Goal: Information Seeking & Learning: Find specific fact

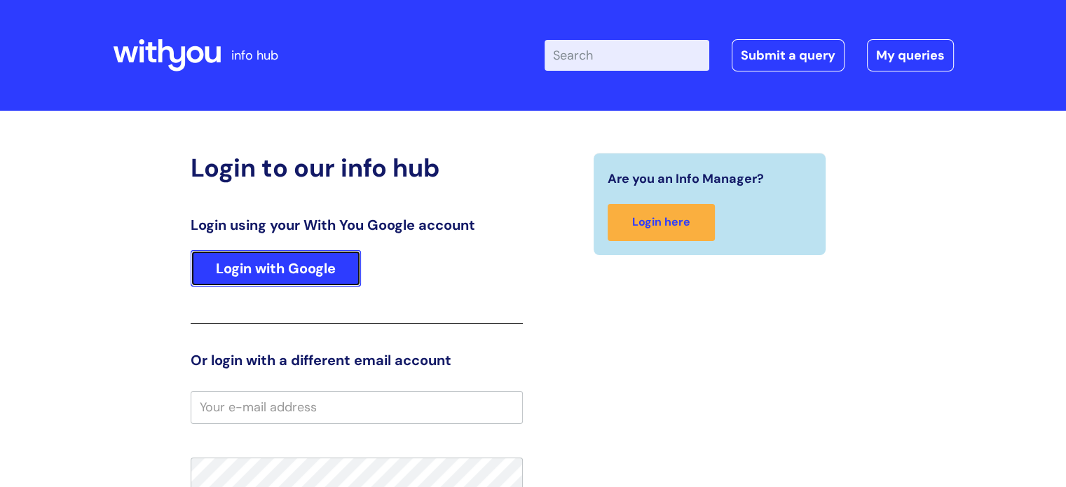
click at [290, 268] on link "Login with Google" at bounding box center [276, 268] width 170 height 36
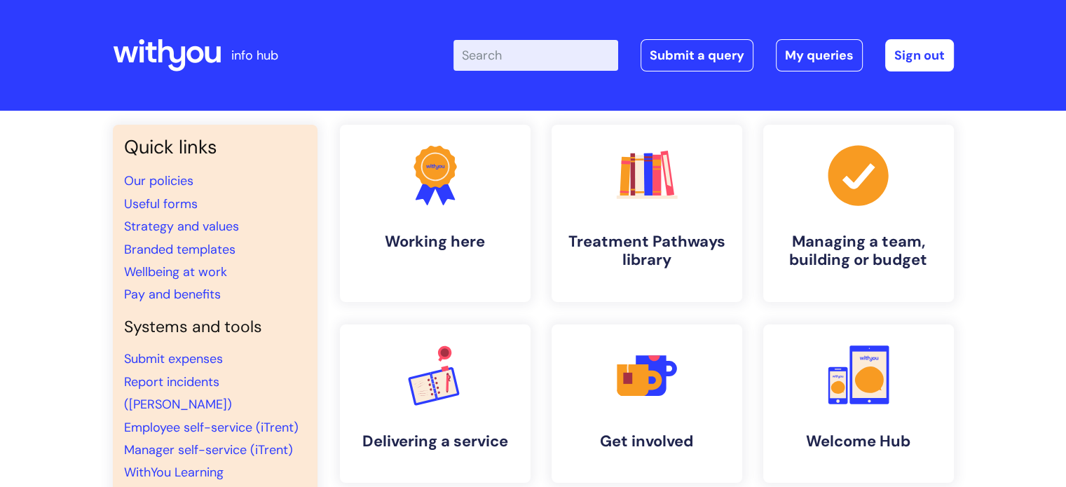
click at [559, 55] on input "Enter your search term here..." at bounding box center [536, 55] width 165 height 31
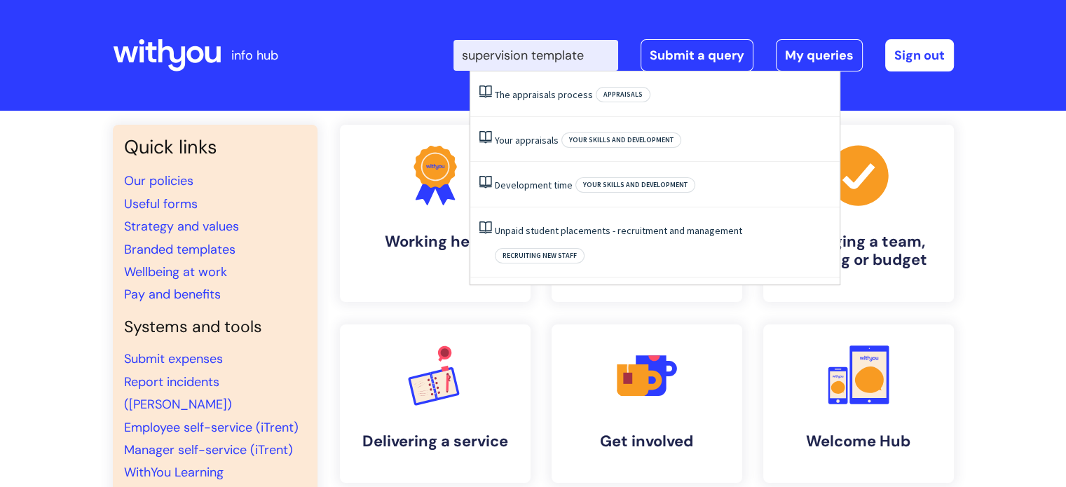
type input "supervision template"
click button "Search" at bounding box center [0, 0] width 0 height 0
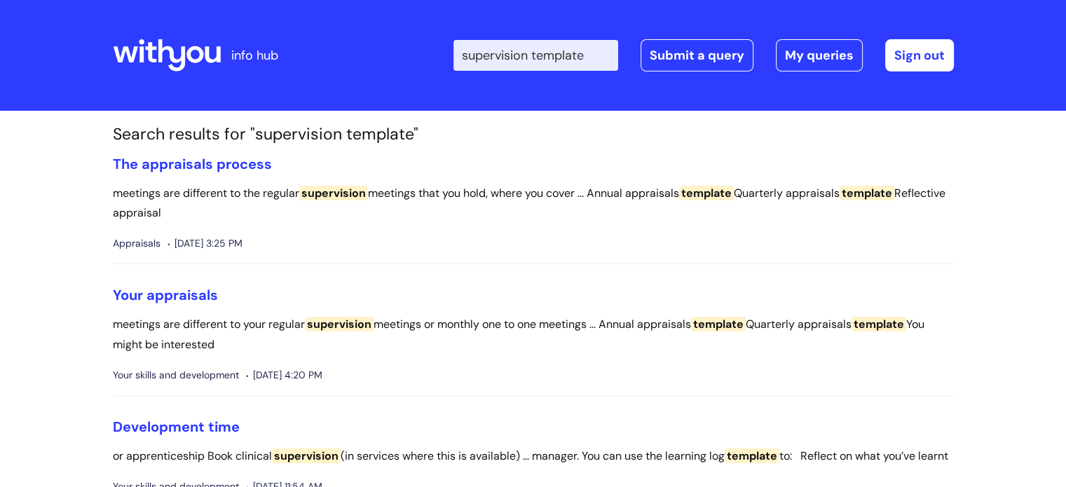
click at [608, 52] on input "supervision template" at bounding box center [536, 55] width 165 height 31
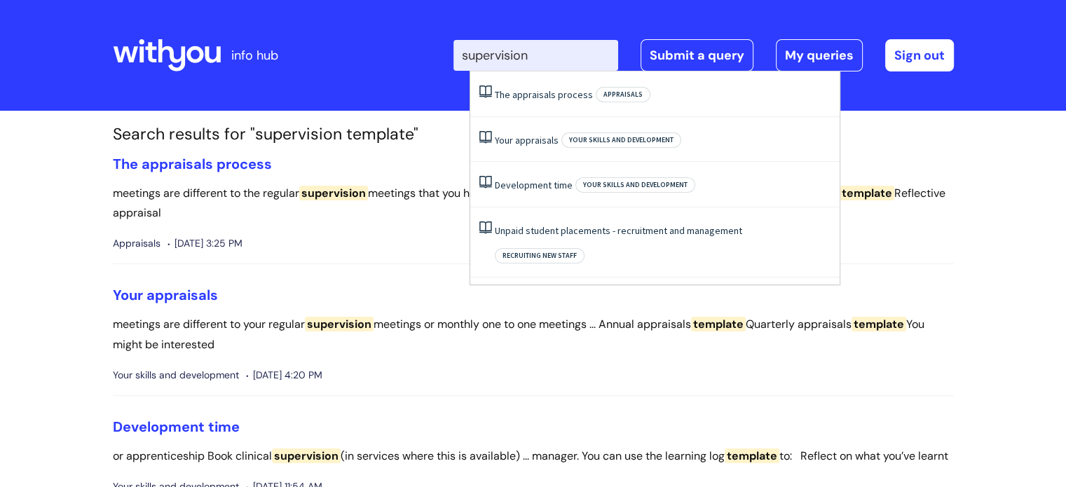
type input "supervision"
click button "Search" at bounding box center [0, 0] width 0 height 0
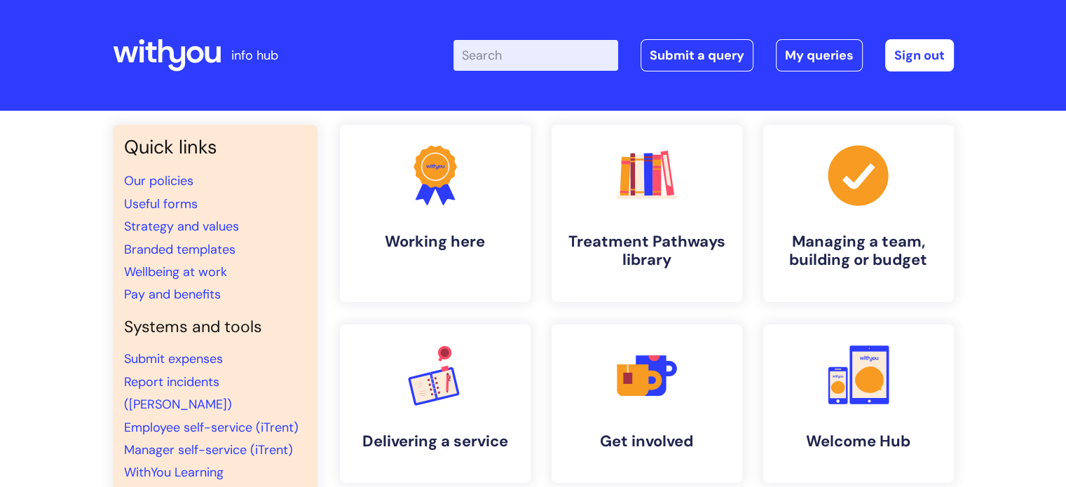
click at [553, 57] on input "Enter your search term here..." at bounding box center [536, 55] width 165 height 31
type input "one to one notes"
click button "Search" at bounding box center [0, 0] width 0 height 0
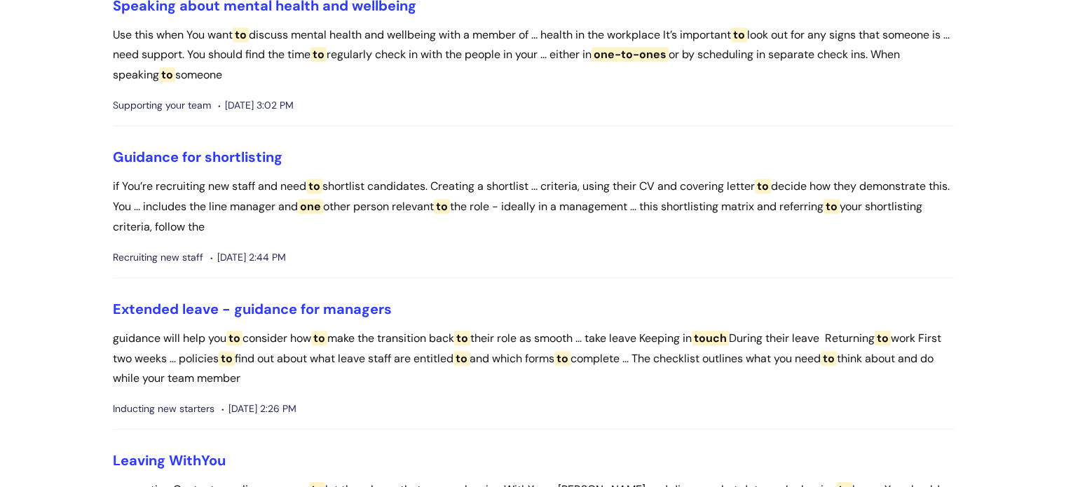
scroll to position [1402, 0]
